Goal: Complete application form

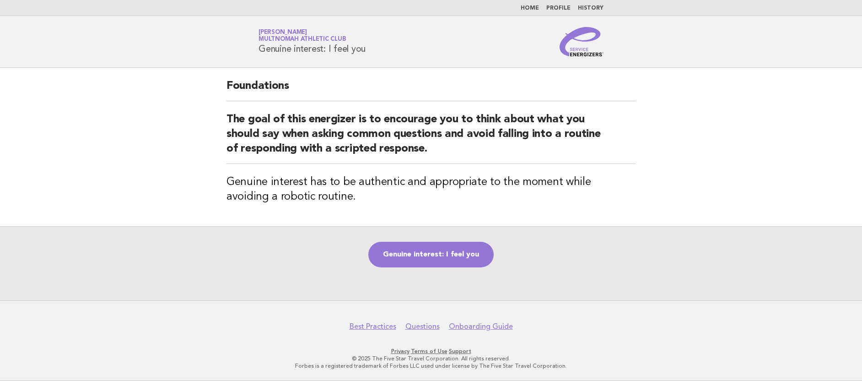
click at [441, 239] on div "Genuine interest: I feel you" at bounding box center [431, 263] width 862 height 74
click at [441, 245] on link "Genuine interest: I feel you" at bounding box center [430, 255] width 125 height 26
click at [443, 246] on link "Genuine interest: I feel you" at bounding box center [430, 255] width 125 height 26
click at [458, 250] on link "Genuine interest: I feel you" at bounding box center [430, 255] width 125 height 26
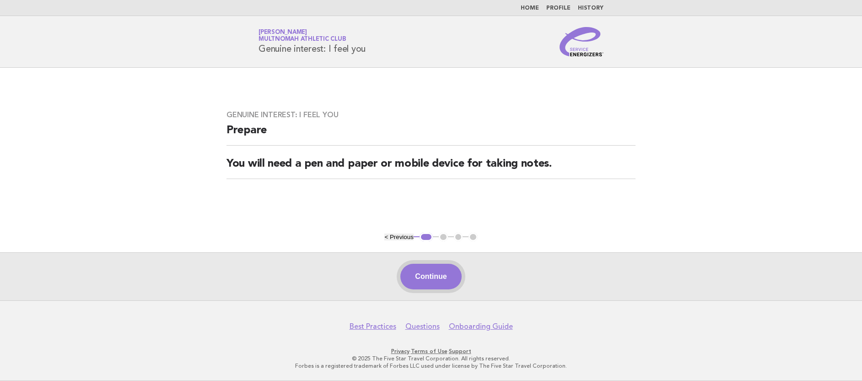
click at [449, 273] on button "Continue" at bounding box center [430, 276] width 61 height 26
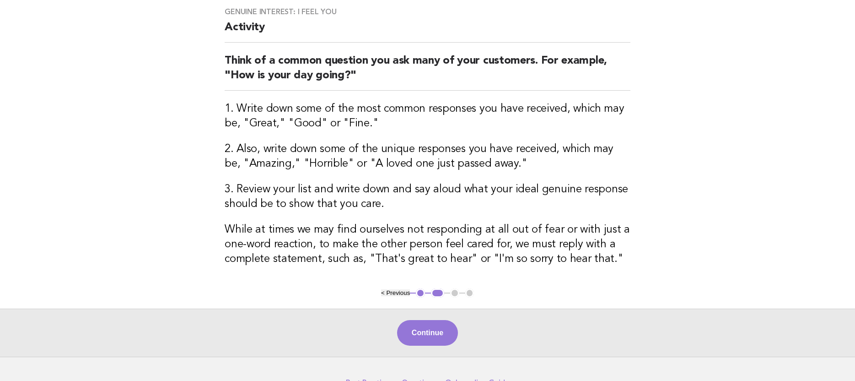
click at [433, 333] on button "Continue" at bounding box center [427, 333] width 61 height 26
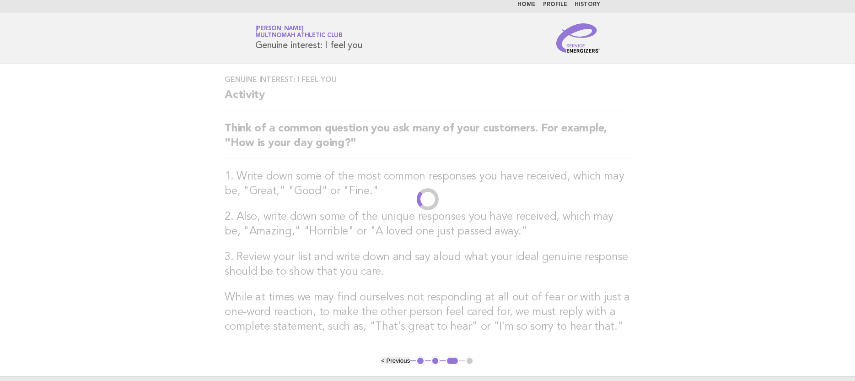
scroll to position [7, 0]
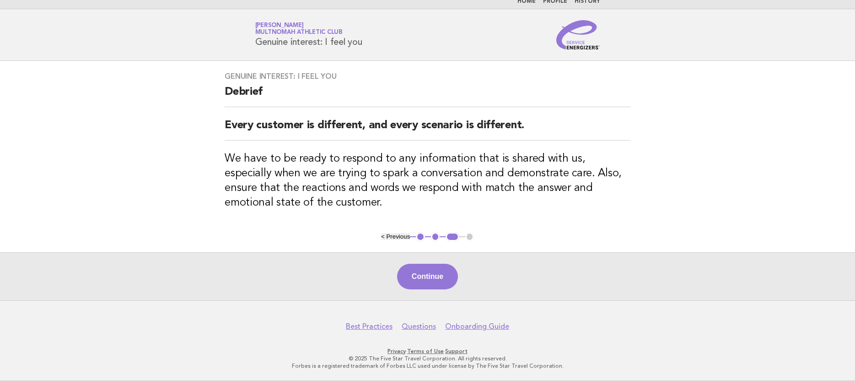
click at [426, 259] on div "Continue" at bounding box center [427, 276] width 855 height 48
click at [427, 267] on button "Continue" at bounding box center [427, 276] width 61 height 26
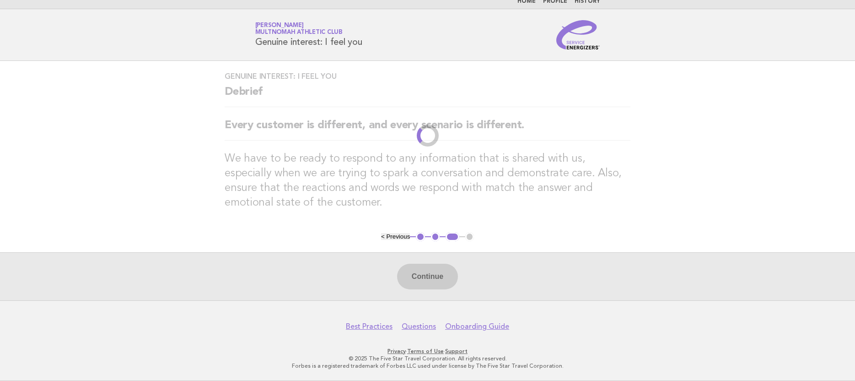
scroll to position [0, 0]
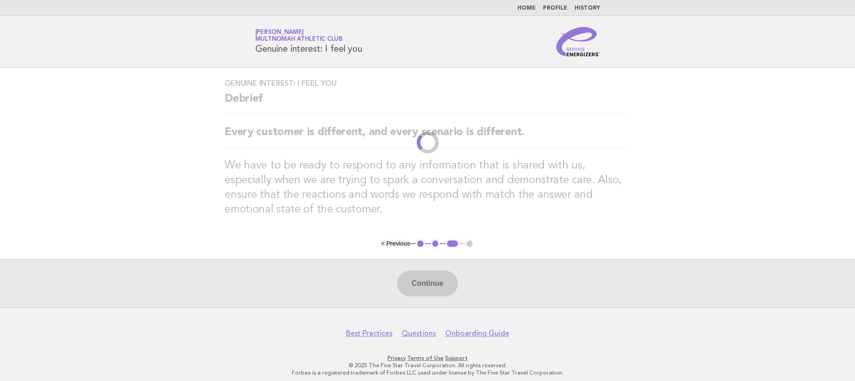
click at [427, 273] on div "Continue" at bounding box center [427, 283] width 855 height 48
